Goal: Task Accomplishment & Management: Manage account settings

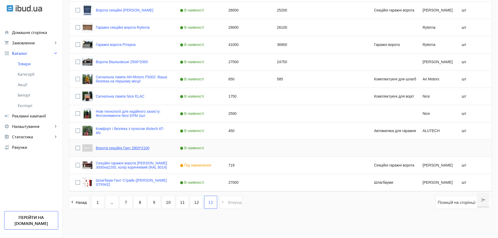
click at [127, 148] on link "Ворота секційні Гант 2800*2100" at bounding box center [123, 148] width 54 height 4
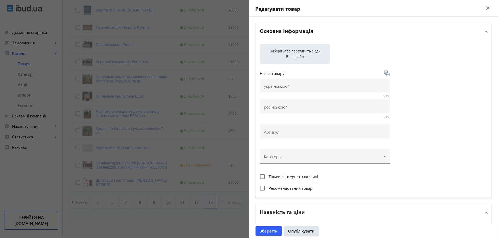
click at [279, 50] on span "Виберіть" at bounding box center [276, 51] width 15 height 4
click at [279, 51] on input "Виберіть або перетягніть сюди Ваш файл" at bounding box center [295, 54] width 62 height 6
type input "C:\fakepath\[DOMAIN_NAME] 1.1.jpg"
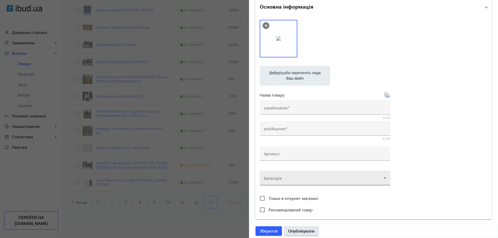
scroll to position [33, 0]
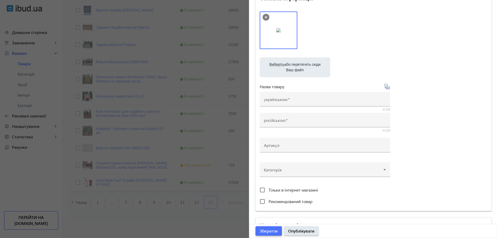
click at [262, 229] on span "Зберегти" at bounding box center [269, 231] width 18 height 6
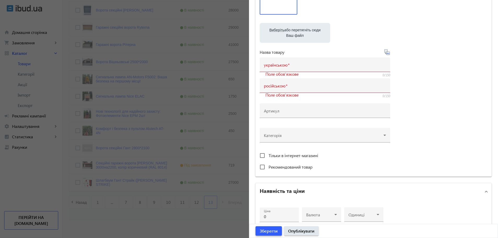
scroll to position [0, 0]
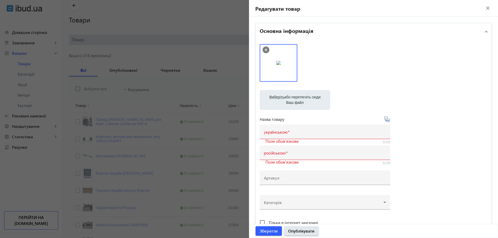
click at [486, 9] on mat-icon "close" at bounding box center [488, 8] width 8 height 8
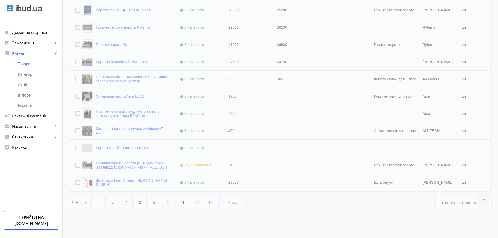
click at [122, 214] on div at bounding box center [280, 67] width 423 height 307
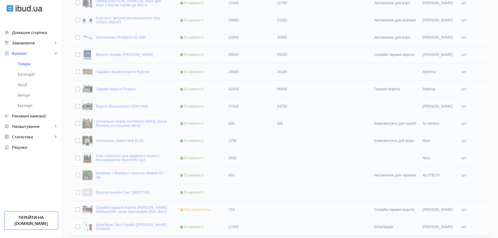
scroll to position [88, 0]
